Goal: Task Accomplishment & Management: Use online tool/utility

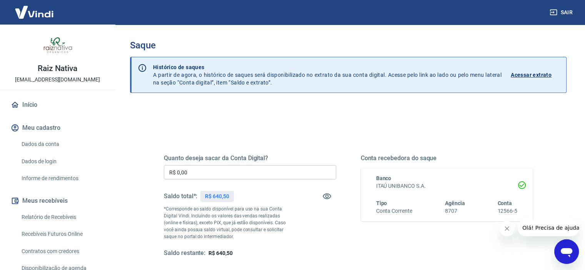
click at [248, 172] on input "R$ 0,00" at bounding box center [250, 172] width 172 height 14
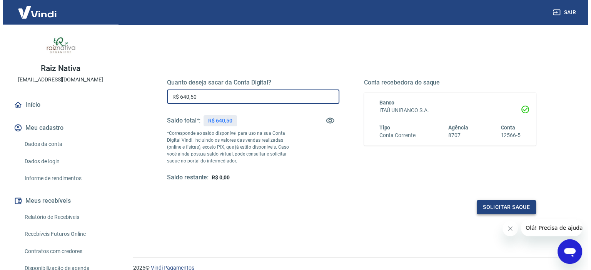
scroll to position [77, 0]
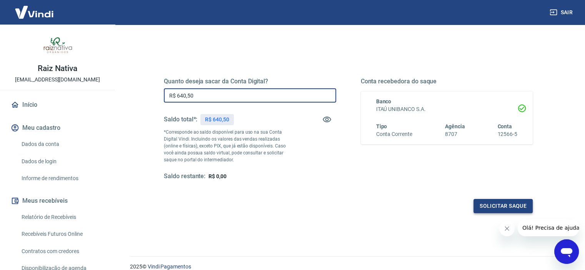
type input "R$ 640,50"
click at [514, 209] on button "Solicitar saque" at bounding box center [502, 206] width 59 height 14
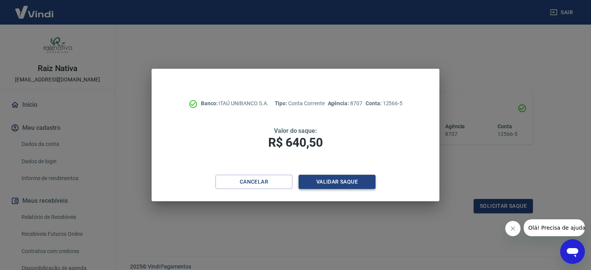
click at [311, 180] on button "Validar saque" at bounding box center [336, 182] width 77 height 14
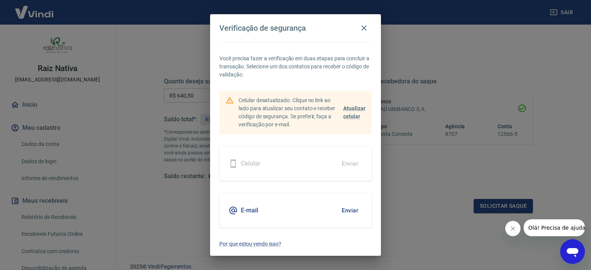
click at [348, 209] on button "Enviar" at bounding box center [349, 211] width 25 height 16
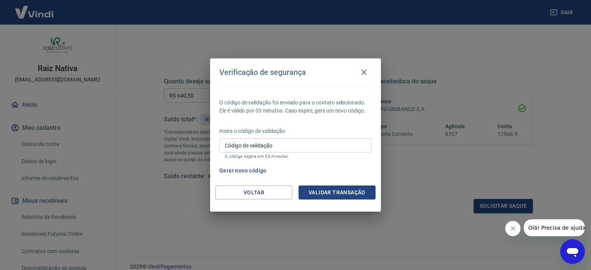
click at [291, 145] on input "Código de validação" at bounding box center [295, 145] width 152 height 14
paste input "362577"
type input "362577"
click at [332, 186] on button "Validar transação" at bounding box center [336, 193] width 77 height 14
